Goal: Information Seeking & Learning: Learn about a topic

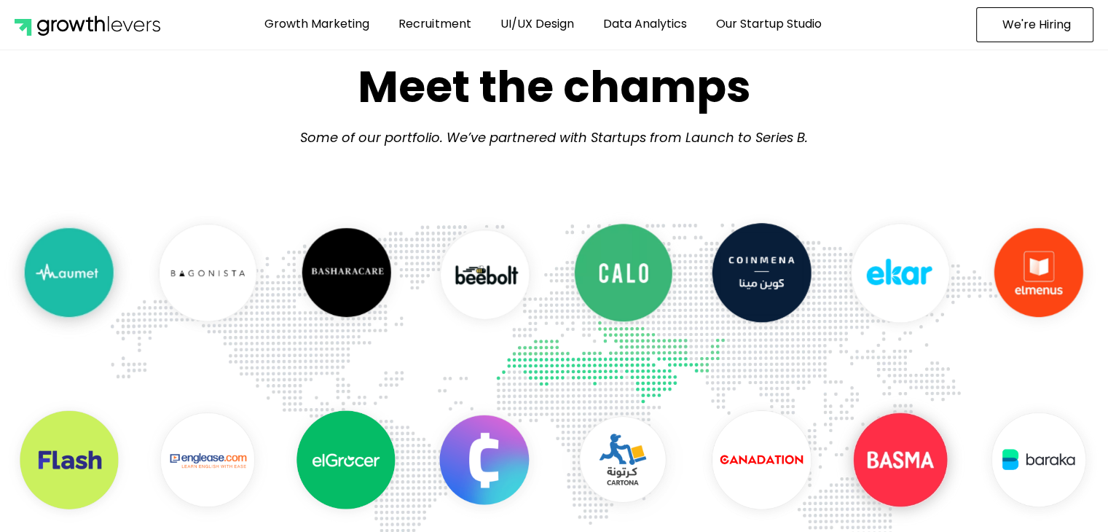
scroll to position [656, 0]
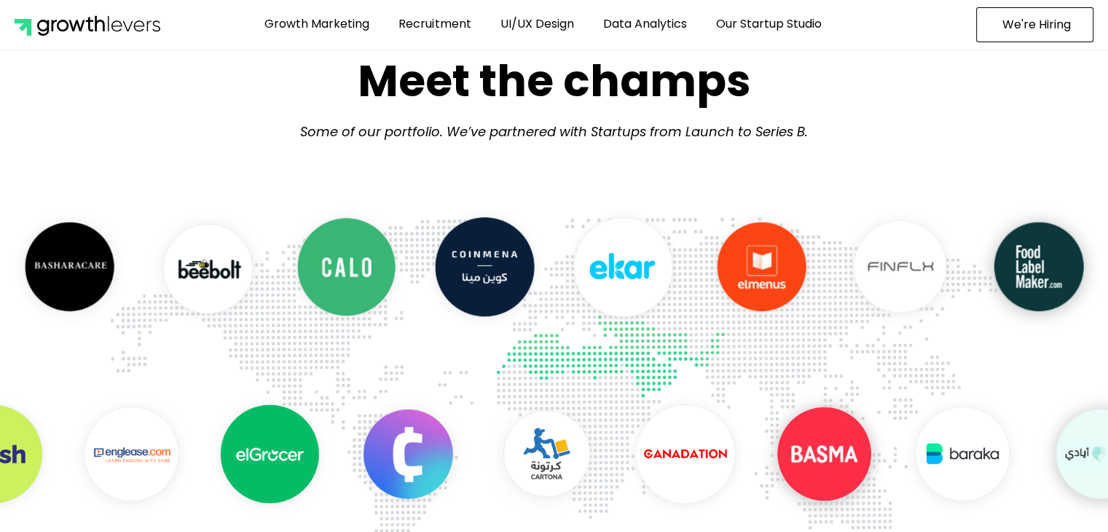
click at [616, 524] on figure "6 / 29" at bounding box center [547, 456] width 138 height 143
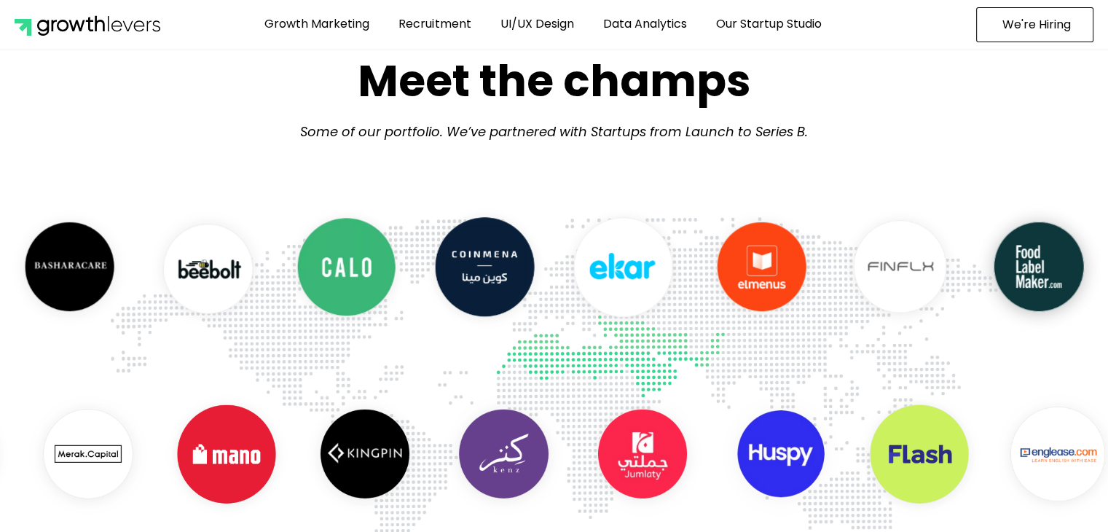
click at [712, 469] on img "12 / 29" at bounding box center [642, 454] width 138 height 138
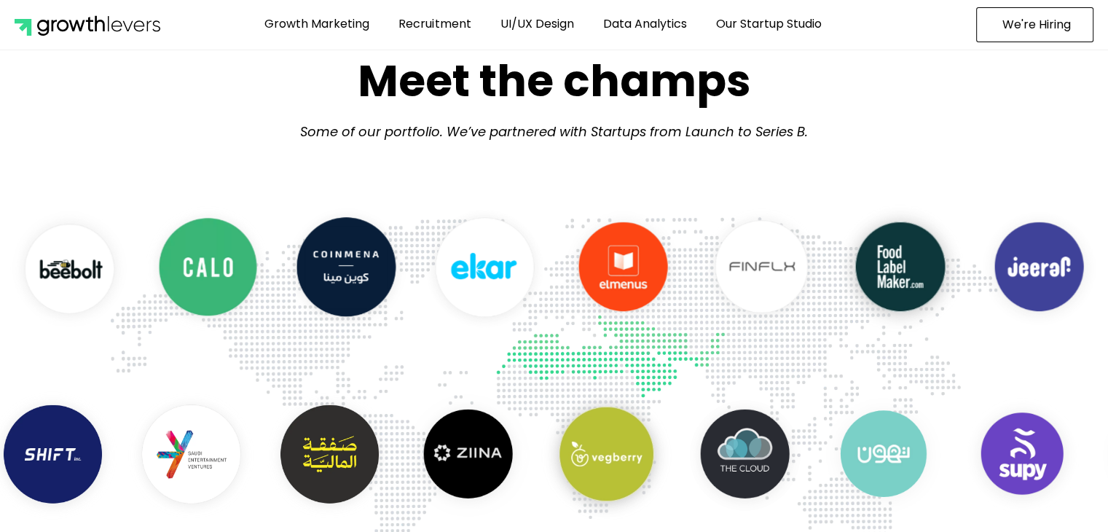
click at [975, 457] on img "21 / 29" at bounding box center [1022, 454] width 138 height 138
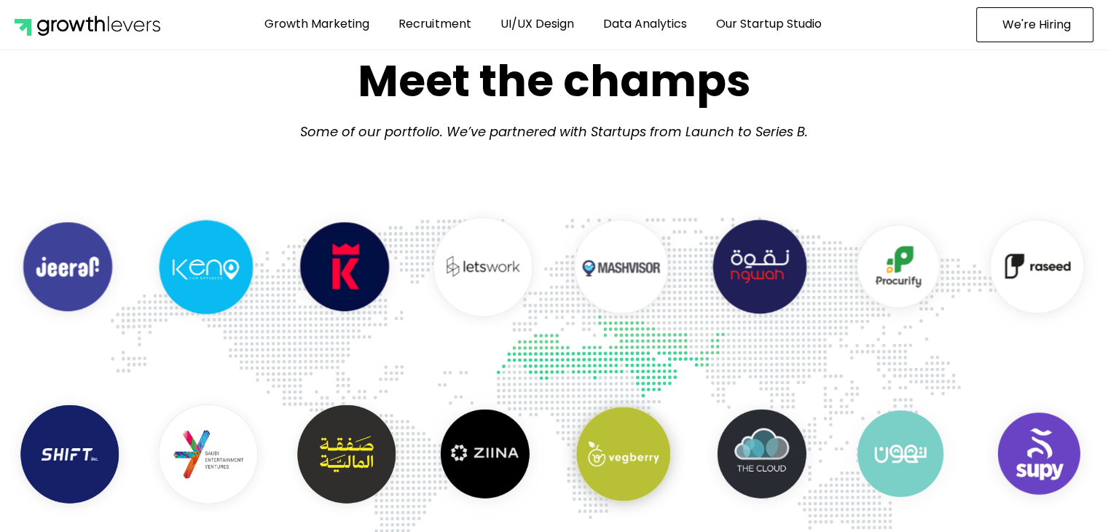
click at [149, 278] on img "14 / 29" at bounding box center [206, 268] width 138 height 138
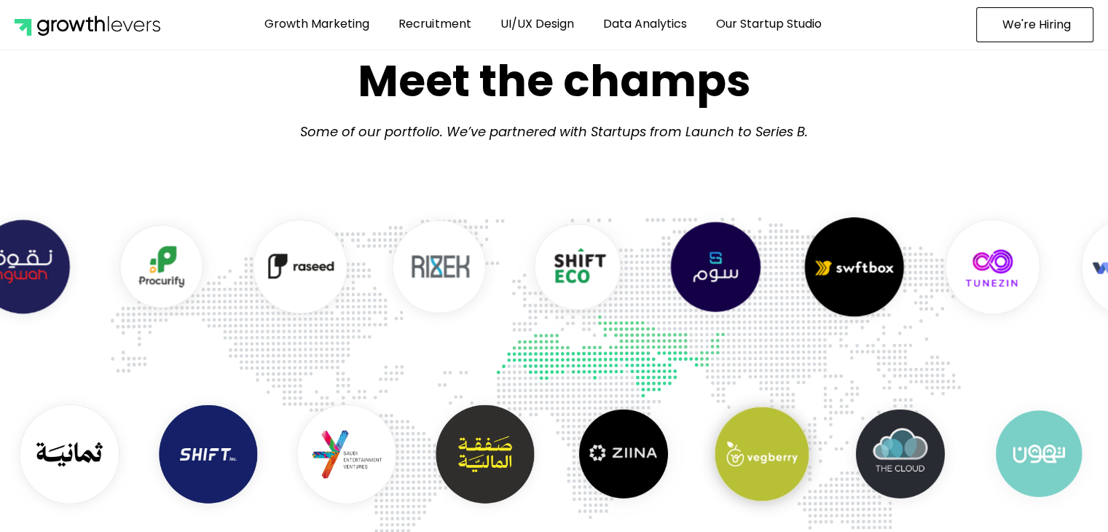
click at [264, 273] on img "20 / 29" at bounding box center [300, 268] width 138 height 138
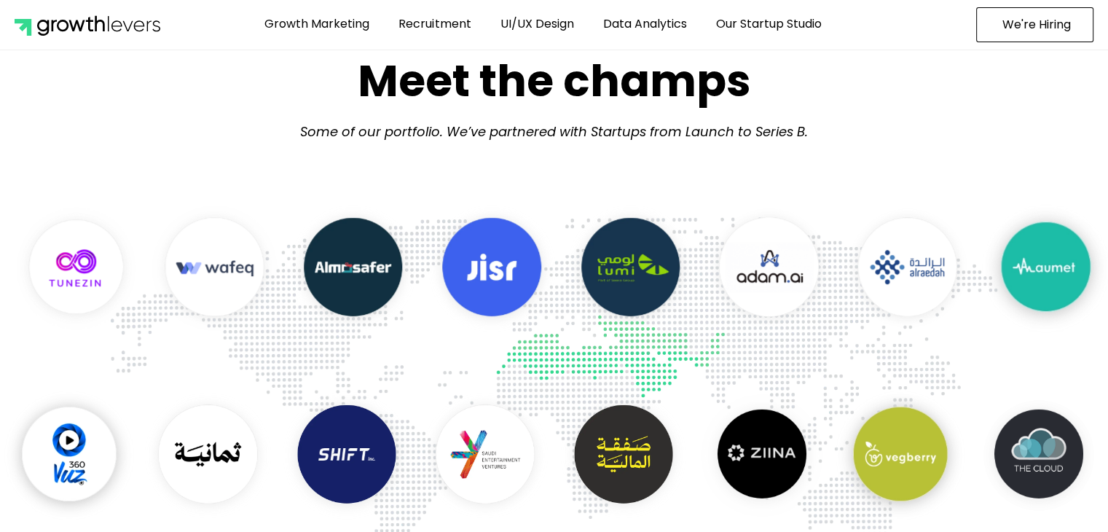
click at [204, 271] on img "26 / 29" at bounding box center [215, 268] width 138 height 138
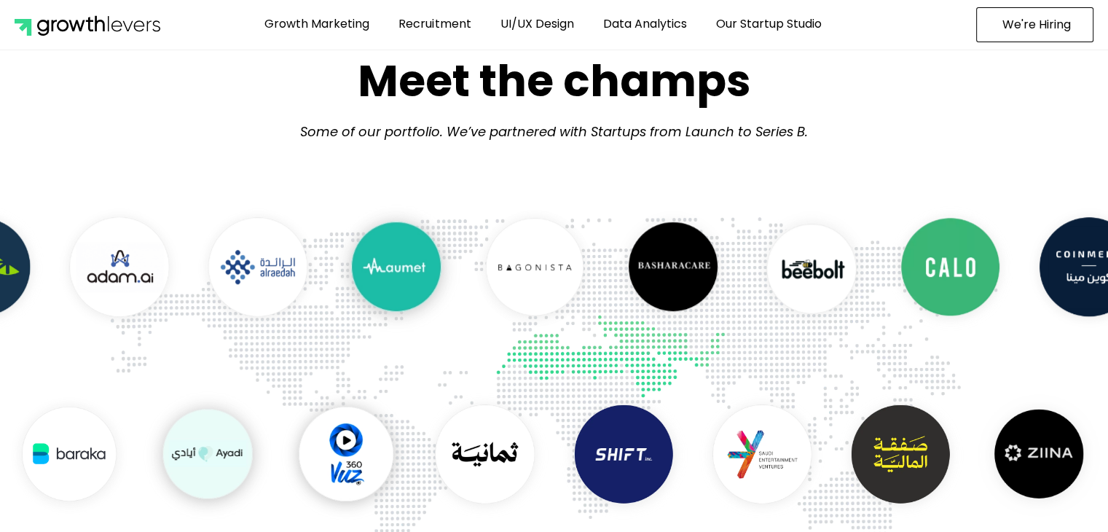
click at [421, 278] on img "3 / 29" at bounding box center [396, 268] width 138 height 138
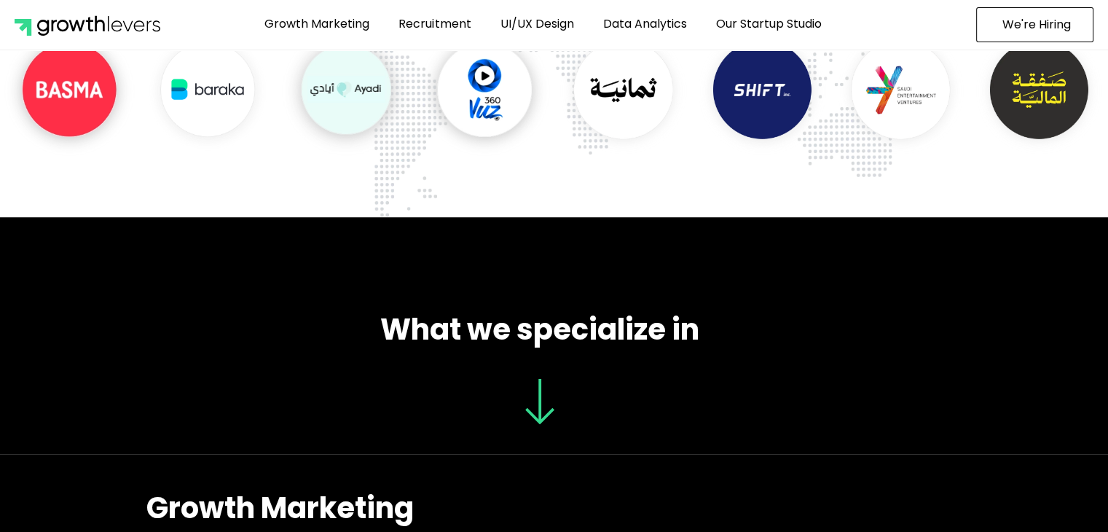
scroll to position [947, 0]
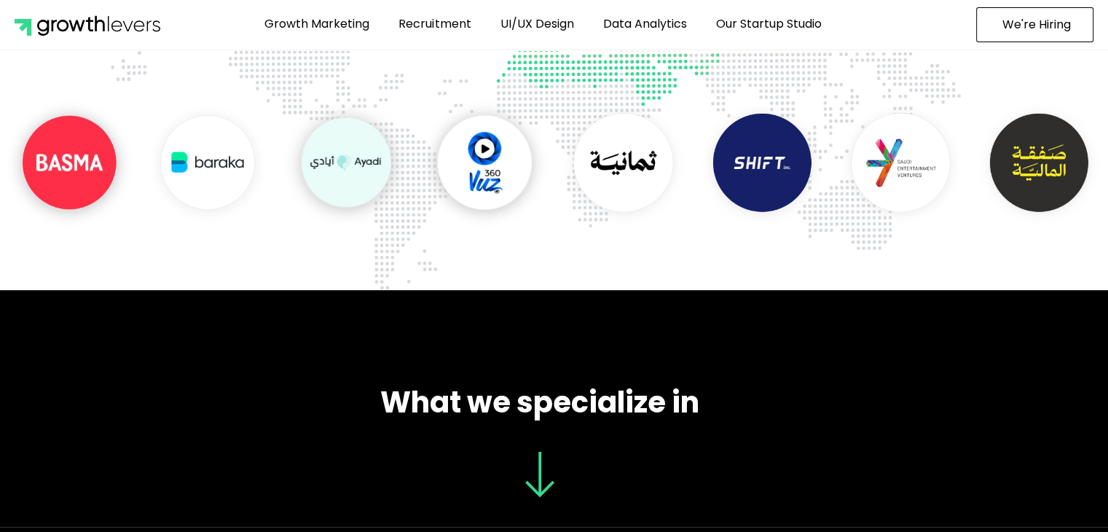
click at [615, 148] on img "29 / 29" at bounding box center [623, 163] width 138 height 138
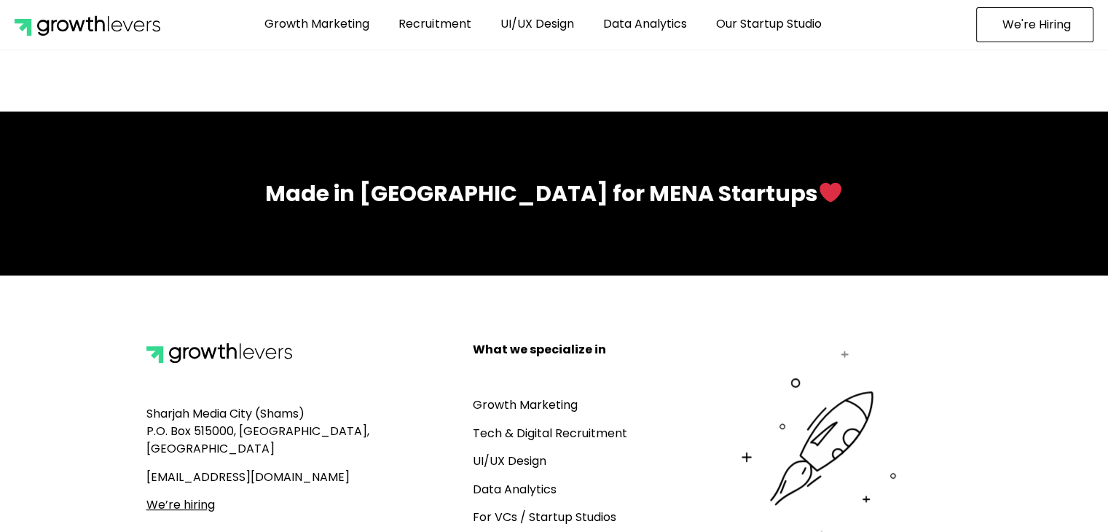
scroll to position [6466, 0]
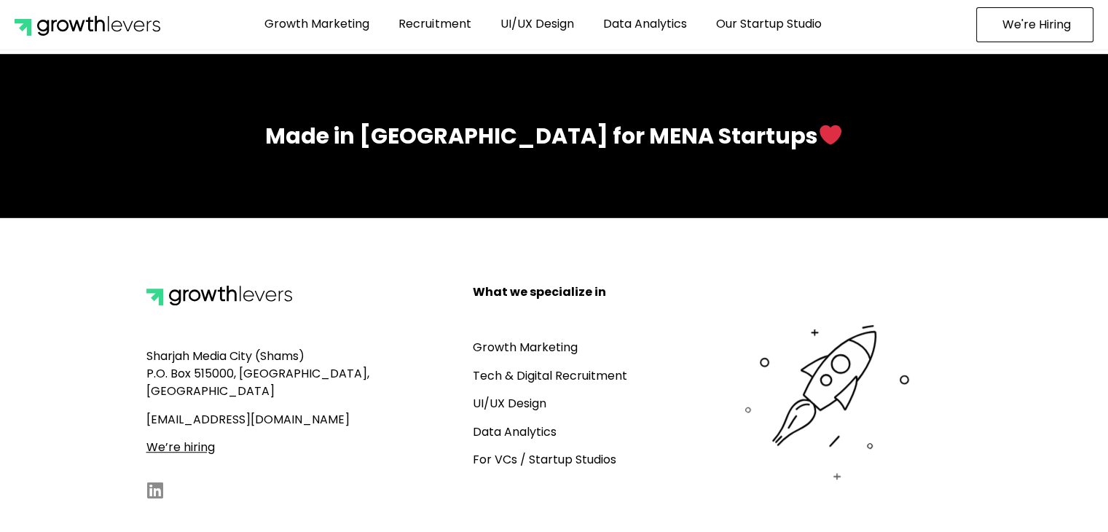
click at [516, 423] on link "Data Analytics" at bounding box center [515, 431] width 84 height 17
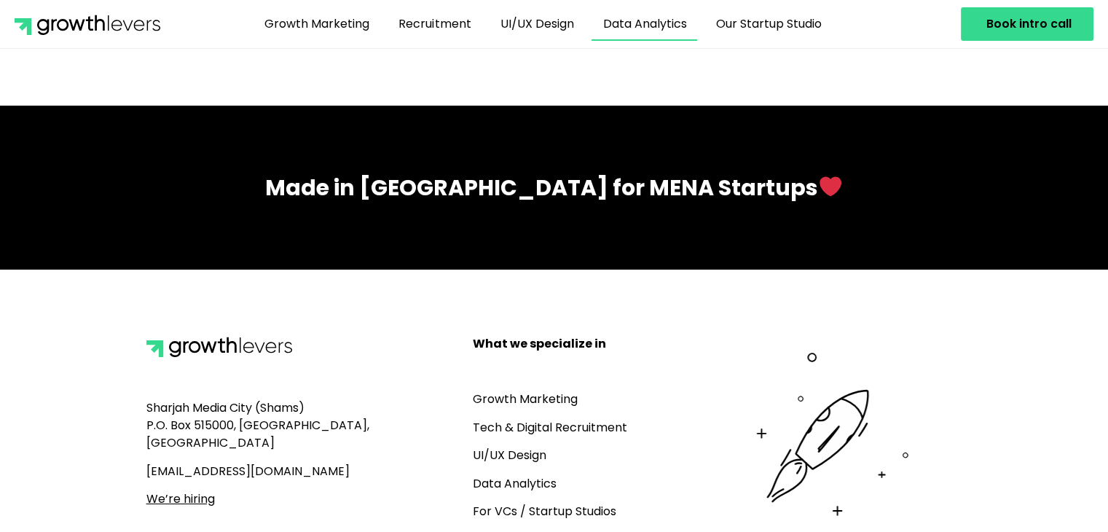
scroll to position [5184, 0]
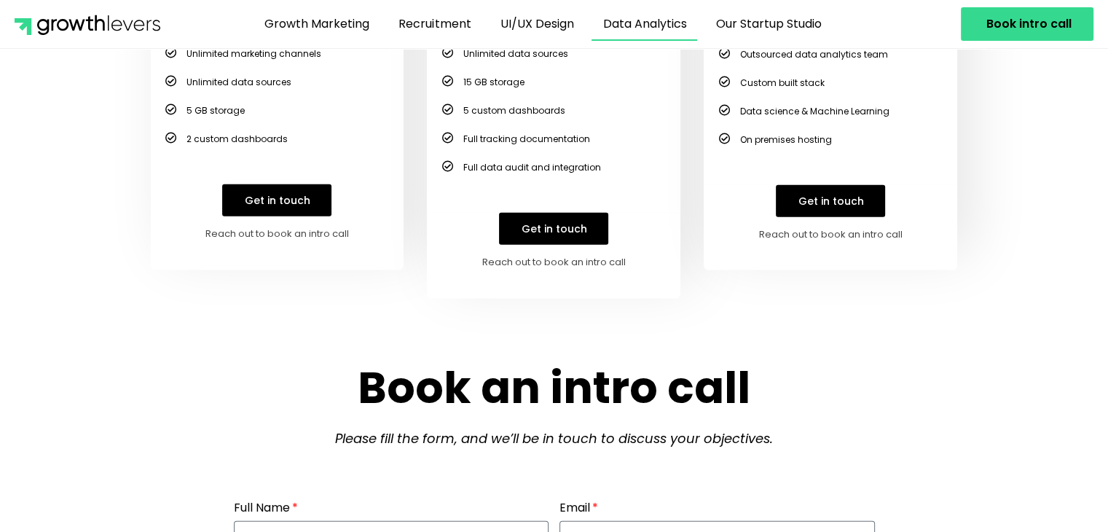
click at [527, 234] on link "Get in touch" at bounding box center [553, 229] width 109 height 32
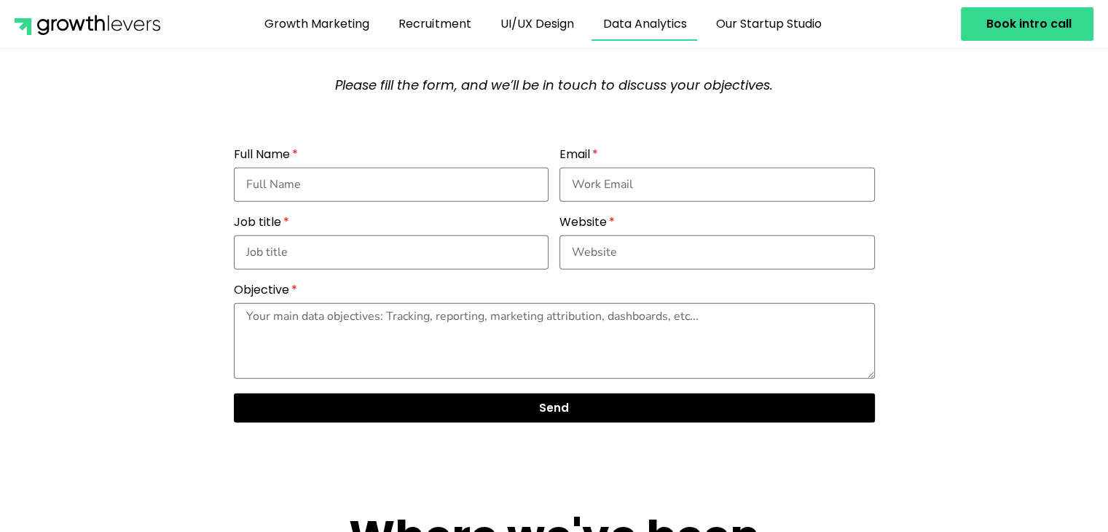
scroll to position [4736, 0]
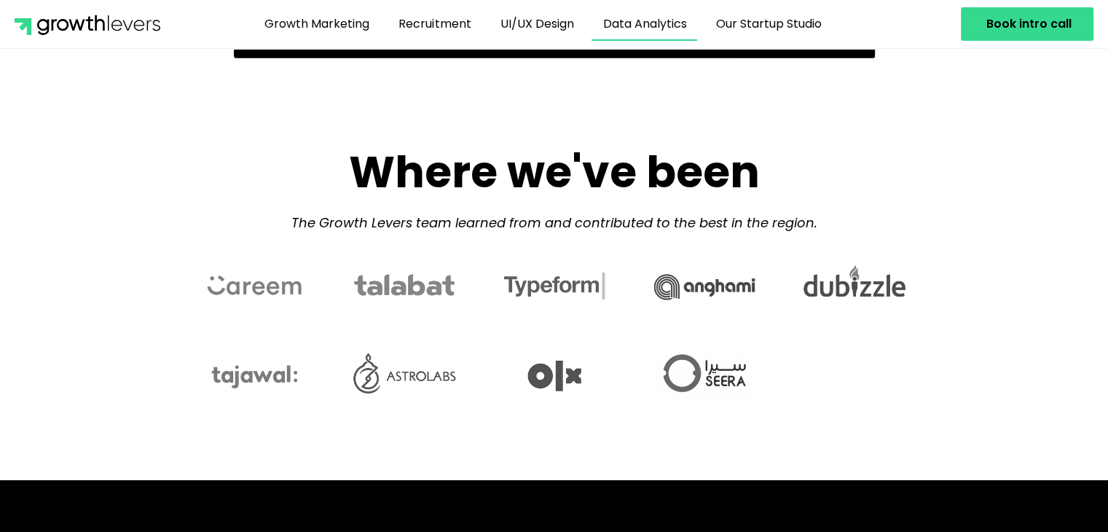
drag, startPoint x: 673, startPoint y: 297, endPoint x: 779, endPoint y: 298, distance: 105.6
click at [779, 298] on div at bounding box center [554, 310] width 714 height 106
drag, startPoint x: 567, startPoint y: 270, endPoint x: 406, endPoint y: 267, distance: 161.0
click at [406, 267] on div at bounding box center [554, 310] width 714 height 106
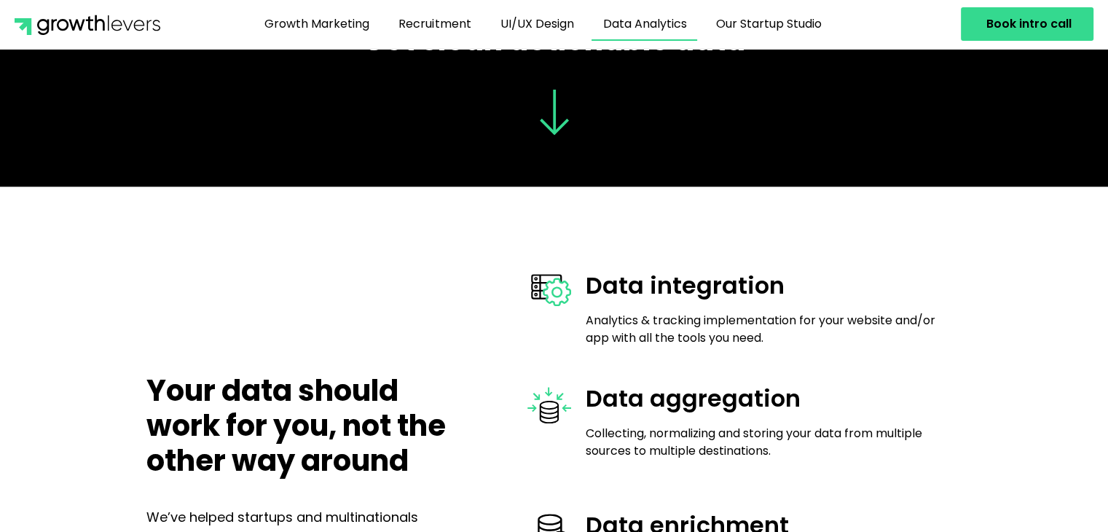
scroll to position [1105, 0]
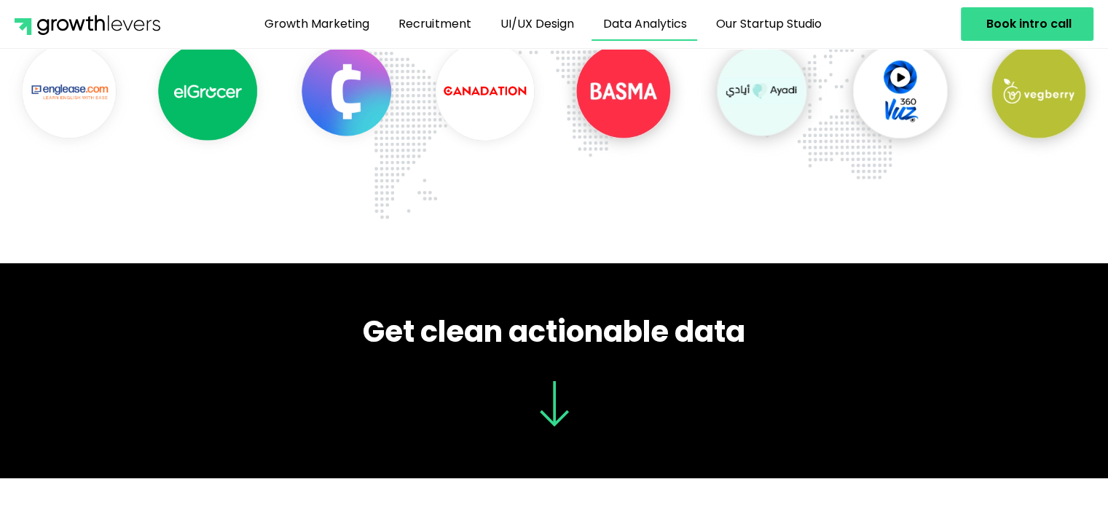
click at [554, 404] on line at bounding box center [554, 402] width 0 height 43
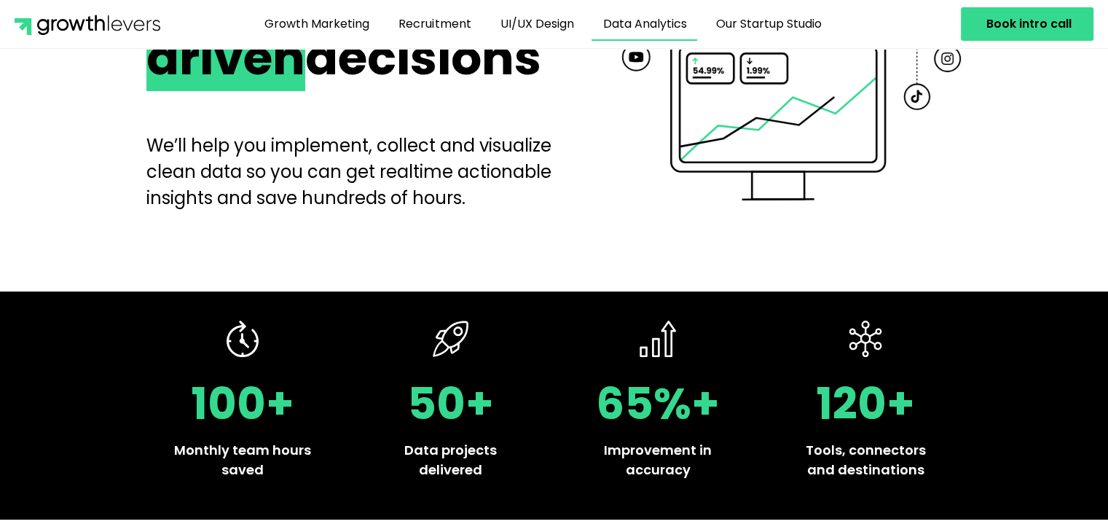
scroll to position [205, 0]
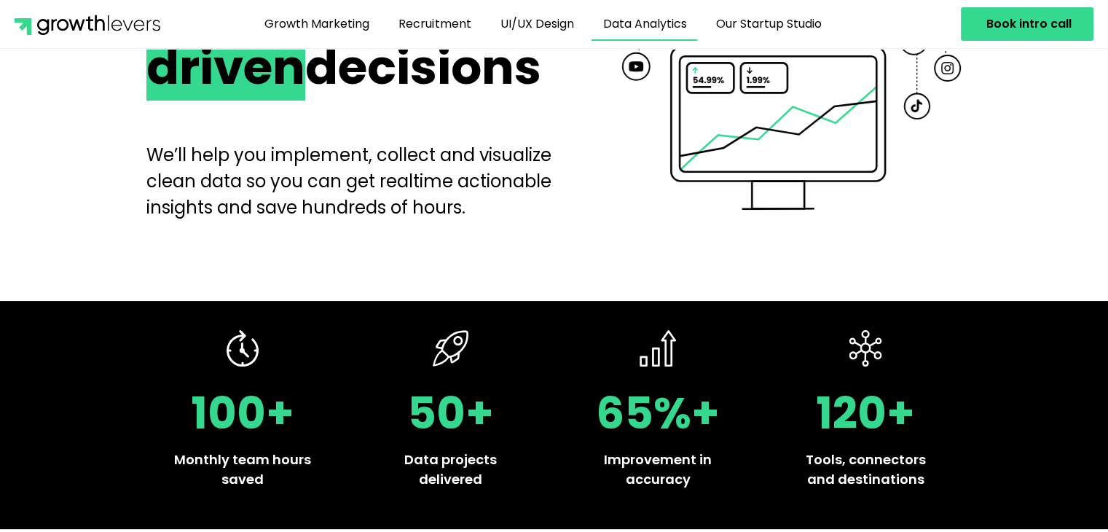
drag, startPoint x: 580, startPoint y: 278, endPoint x: 603, endPoint y: 254, distance: 33.5
